Goal: Check status: Check status

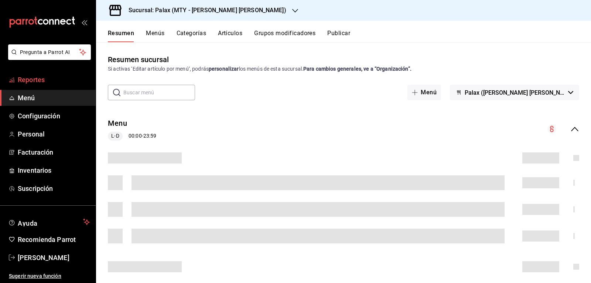
click at [63, 81] on span "Reportes" at bounding box center [54, 80] width 72 height 10
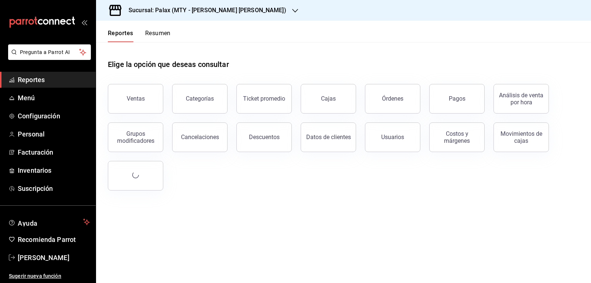
click at [127, 98] on button "Ventas" at bounding box center [135, 99] width 55 height 30
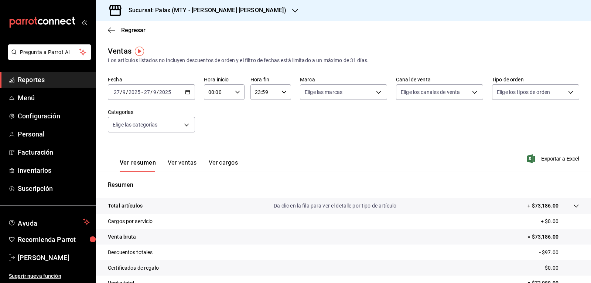
click at [235, 91] on \(Stroke\) "button" at bounding box center [237, 92] width 4 height 3
click at [213, 124] on span "07" at bounding box center [213, 124] width 9 height 6
type input "07:00"
click at [289, 131] on div at bounding box center [295, 141] width 591 height 283
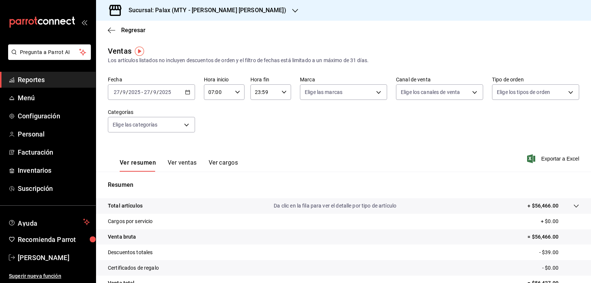
click at [292, 10] on icon "button" at bounding box center [295, 11] width 6 height 4
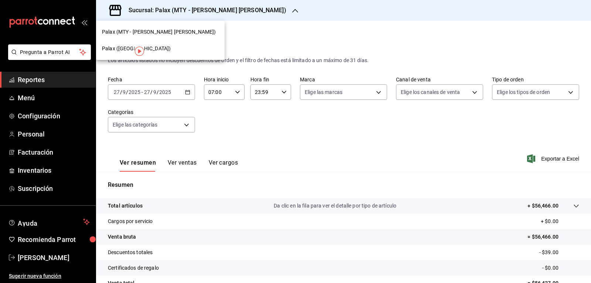
click at [126, 47] on span "Palax ([GEOGRAPHIC_DATA])" at bounding box center [136, 49] width 69 height 8
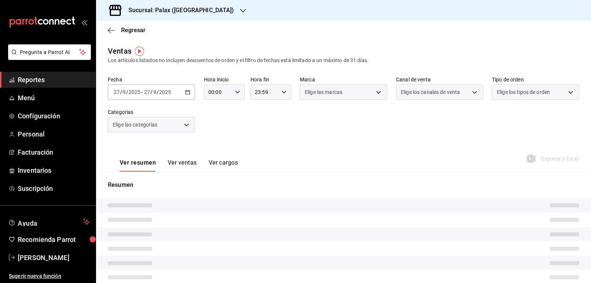
click at [237, 89] on div "00:00 Hora inicio" at bounding box center [224, 92] width 41 height 16
type input "07:00"
click at [237, 92] on div at bounding box center [295, 141] width 591 height 283
click at [236, 93] on div at bounding box center [295, 141] width 591 height 283
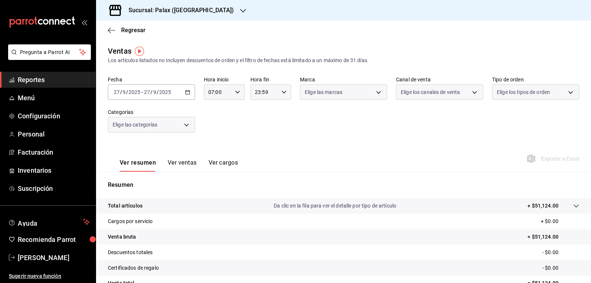
click at [236, 91] on div at bounding box center [295, 141] width 591 height 283
click at [240, 11] on icon "button" at bounding box center [243, 11] width 6 height 6
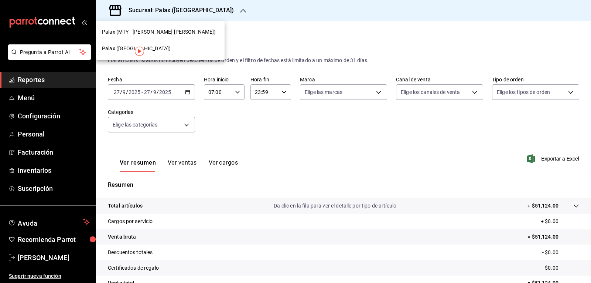
click at [153, 33] on span "Palax (MTY - [PERSON_NAME] [PERSON_NAME])" at bounding box center [159, 32] width 114 height 8
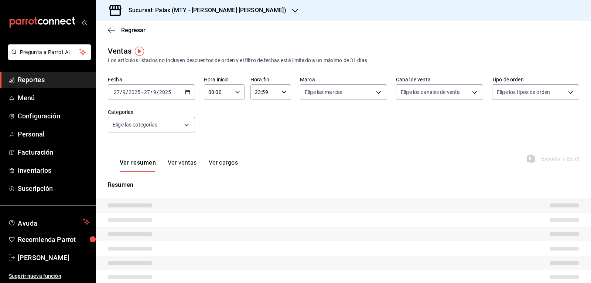
type input "07:00"
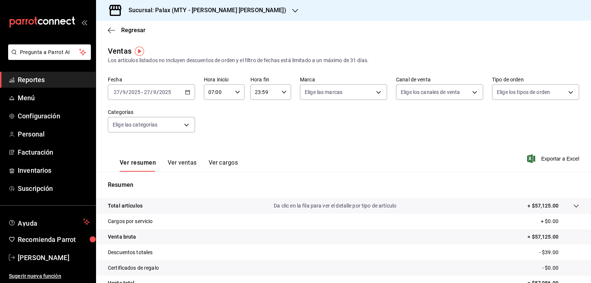
click at [282, 91] on icon "button" at bounding box center [284, 91] width 5 height 5
click at [362, 134] on div at bounding box center [295, 141] width 591 height 283
